Goal: Browse casually: Explore the website without a specific task or goal

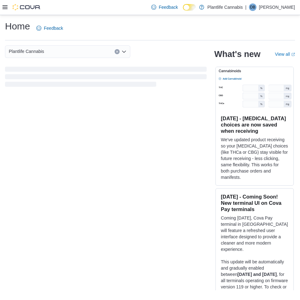
click at [52, 175] on div "Plantlife Cannabis What's new View all (opens in a new tab or window) [DATE] - …" at bounding box center [150, 167] width 290 height 245
